Goal: Transaction & Acquisition: Purchase product/service

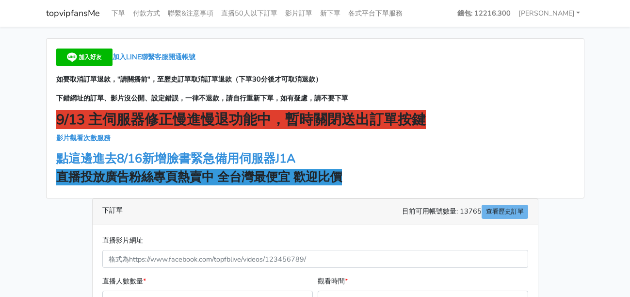
click at [558, 135] on p "影片觀看次數服務" at bounding box center [315, 137] width 518 height 11
drag, startPoint x: 569, startPoint y: 96, endPoint x: 491, endPoint y: 137, distance: 87.7
click at [569, 96] on p "下錯網址的訂單、影片沒公開、設定錯誤，一律不退款，請自行重新下單，如有疑慮，請不要下單" at bounding box center [315, 98] width 518 height 11
click at [485, 147] on div "加入LINE聯繫客服開通帳號 如要取消訂單退款，"請關播前"，至歷史訂單取消訂單退款（下單30分後才可取消退款） 下錯網址的訂單、影片沒公開、設定錯誤，一律不…" at bounding box center [316, 118] width 538 height 159
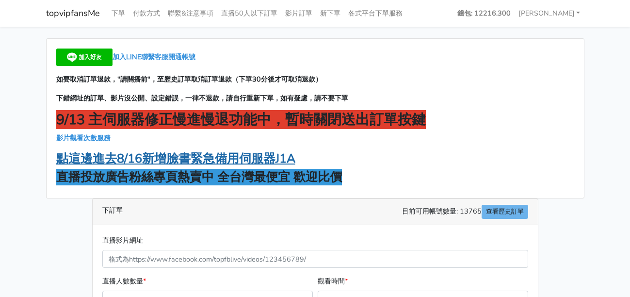
click at [255, 163] on strong "點這邊進去8/16新增臉書緊急備用伺服器J1A" at bounding box center [175, 158] width 239 height 16
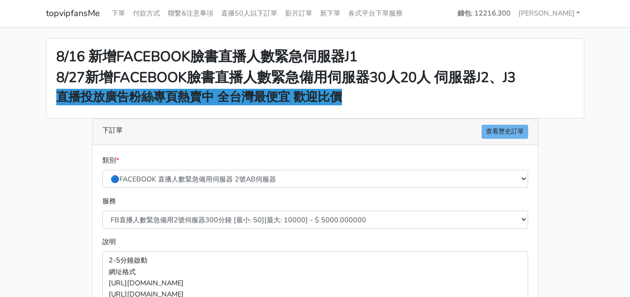
click at [565, 73] on h2 "8/27新增FACEBOOK臉書直播人數緊急備用伺服器30人20人 伺服器J2、J3" at bounding box center [315, 77] width 518 height 17
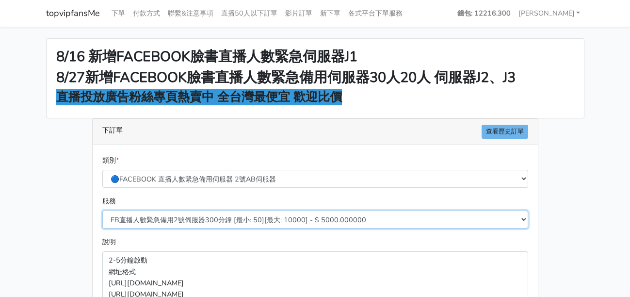
click at [227, 217] on select "FB直播人數緊急備用2號伺服器300分鐘 [最小: 50][最大: 10000] - $ 5000.000000 FB直播人數緊急備用2號伺服器60分鐘 [最…" at bounding box center [315, 220] width 426 height 18
select select "578"
click at [102, 211] on select "FB直播人數緊急備用2號伺服器300分鐘 [最小: 50][最大: 10000] - $ 5000.000000 FB直播人數緊急備用2號伺服器60分鐘 [最…" at bounding box center [315, 220] width 426 height 18
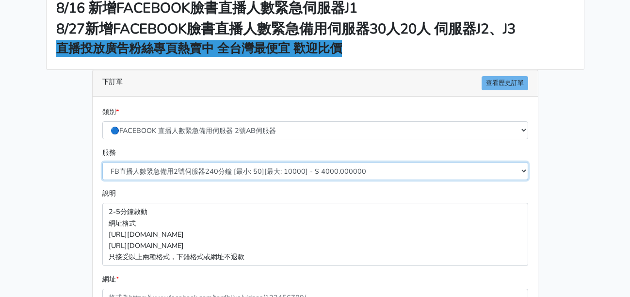
scroll to position [194, 0]
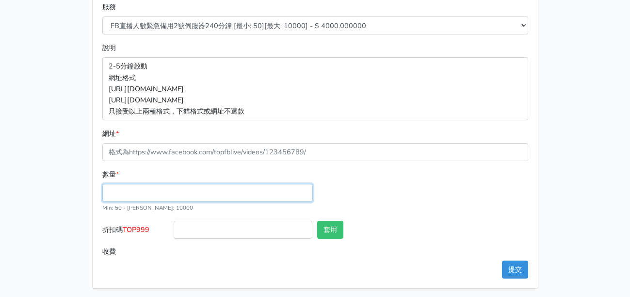
click at [178, 196] on input "數量 *" at bounding box center [207, 193] width 211 height 18
type input "100"
type input "400.000"
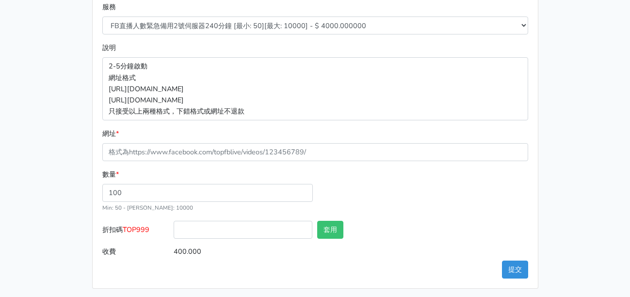
click at [597, 94] on main "8/16 新增FACEBOOK臉書直播人數緊急伺服器J1 8/27新增FACEBOOK臉書直播人數緊急備用伺服器30人20人 伺服器J2、J3 直播投放廣告粉…" at bounding box center [315, 67] width 630 height 468
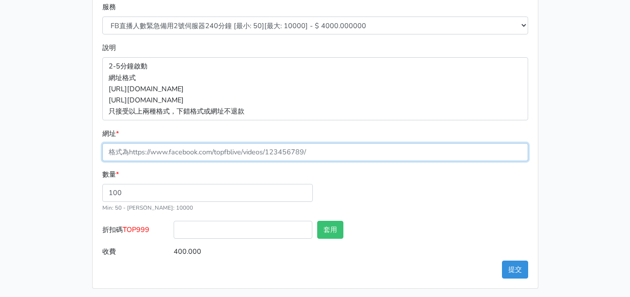
click at [171, 149] on input "網址 *" at bounding box center [315, 152] width 426 height 18
paste input "[URL][DOMAIN_NAME]"
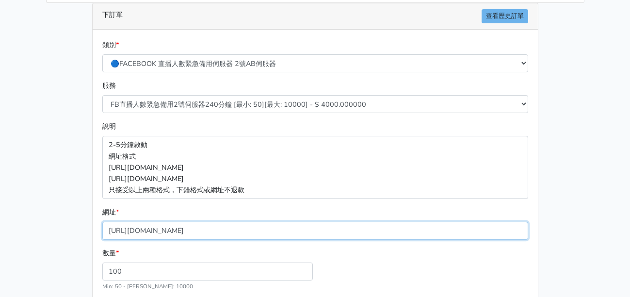
scroll to position [197, 0]
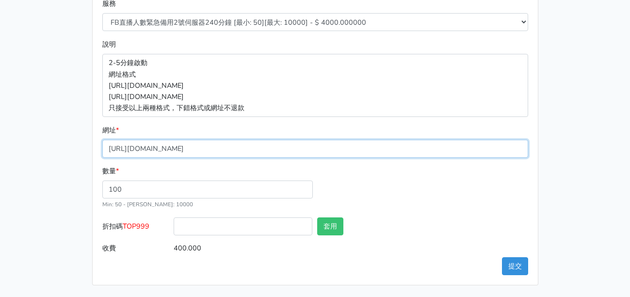
type input "[URL][DOMAIN_NAME]"
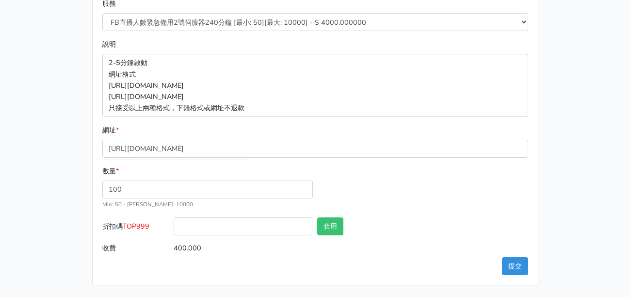
click at [133, 228] on span "TOP999" at bounding box center [136, 226] width 27 height 10
click at [174, 228] on input "折扣碼 TOP999" at bounding box center [243, 226] width 139 height 18
click at [133, 228] on span "TOP999" at bounding box center [136, 226] width 27 height 10
click at [174, 228] on input "折扣碼 TOP999" at bounding box center [243, 226] width 139 height 18
copy span "TOP999"
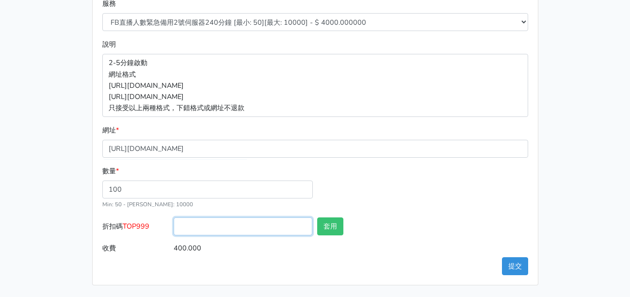
click at [224, 233] on input "折扣碼 TOP999" at bounding box center [243, 226] width 139 height 18
paste input "TOP999"
type input "TOP999"
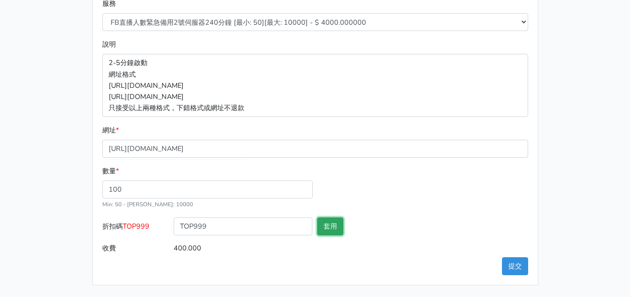
click at [327, 232] on button "套用" at bounding box center [330, 226] width 26 height 18
type input "套用失敗"
click at [524, 265] on button "提交" at bounding box center [515, 266] width 26 height 18
